Goal: Find specific page/section: Find specific page/section

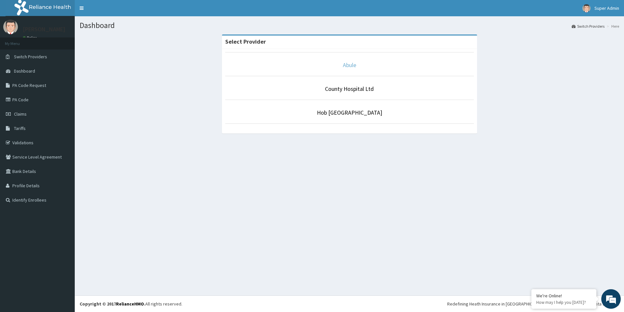
click at [349, 65] on link "Abule" at bounding box center [349, 64] width 13 height 7
click at [345, 113] on link "Hob [GEOGRAPHIC_DATA]" at bounding box center [349, 112] width 65 height 7
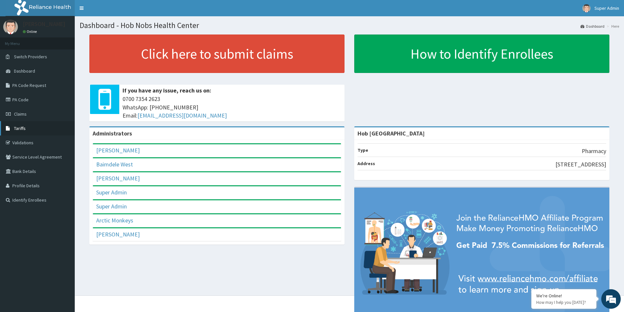
click at [49, 129] on link "Tariffs" at bounding box center [37, 128] width 75 height 14
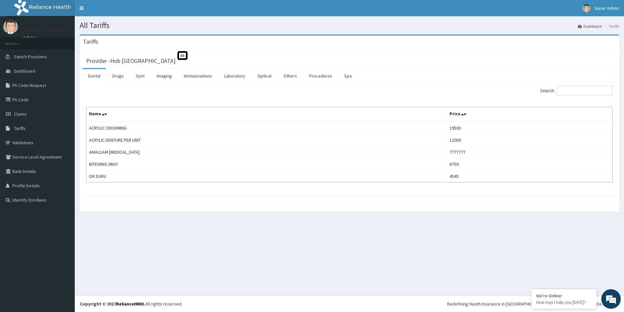
click at [134, 256] on div "All Tariffs Dashboard Tariffs [GEOGRAPHIC_DATA] Provider - Hob Nobs Health Cent…" at bounding box center [350, 155] width 550 height 279
click at [24, 130] on span "Tariffs" at bounding box center [20, 128] width 12 height 6
click at [40, 245] on aside "[PERSON_NAME] Online My Menu Switch Providers Dashboard PA Code Request PA Code…" at bounding box center [37, 156] width 75 height 312
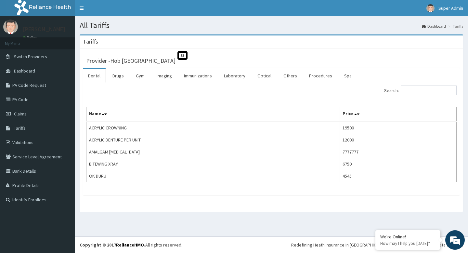
click at [202, 29] on h1 "All Tariffs" at bounding box center [272, 25] width 384 height 8
click at [37, 198] on link "Identify Enrollees" at bounding box center [37, 200] width 75 height 14
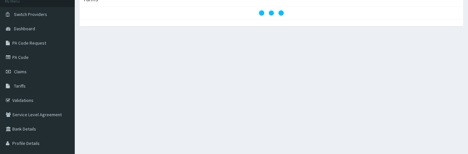
scroll to position [70, 0]
